Goal: Information Seeking & Learning: Find specific fact

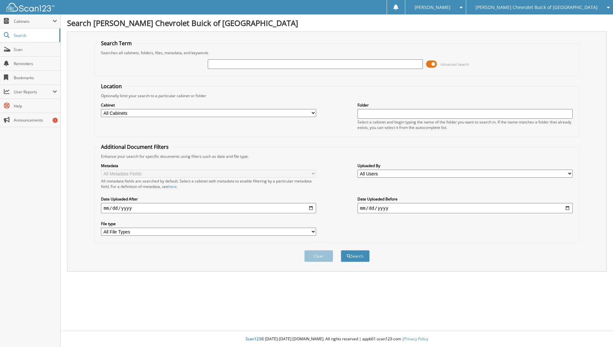
click at [288, 61] on input "text" at bounding box center [315, 64] width 215 height 10
type input "66705"
click at [341, 250] on button "Search" at bounding box center [355, 256] width 29 height 12
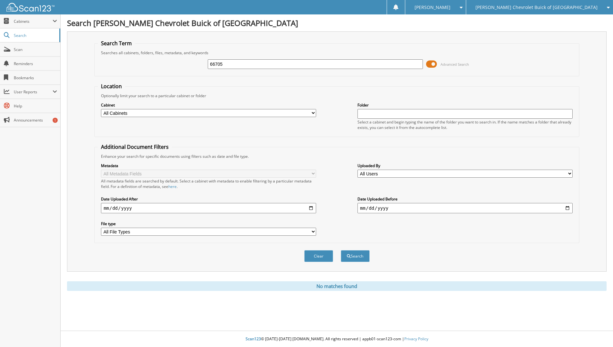
click at [244, 65] on input "66705" at bounding box center [315, 64] width 215 height 10
click at [321, 312] on div "Search [PERSON_NAME] Chevrolet Buick of [GEOGRAPHIC_DATA] Search Term Searches …" at bounding box center [337, 173] width 553 height 347
